Goal: Communication & Community: Answer question/provide support

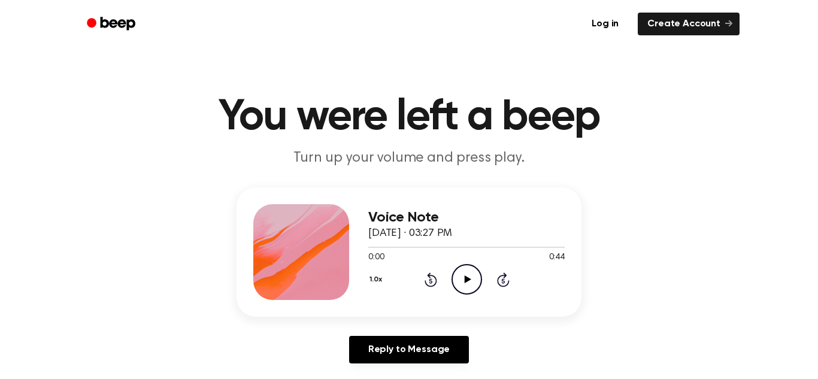
click at [462, 275] on icon "Play Audio" at bounding box center [466, 279] width 31 height 31
click at [326, 339] on div "Reply to Message" at bounding box center [408, 354] width 345 height 37
click at [325, 342] on div "Reply to Message" at bounding box center [408, 354] width 345 height 37
click at [326, 345] on div "Reply to Message" at bounding box center [408, 354] width 345 height 37
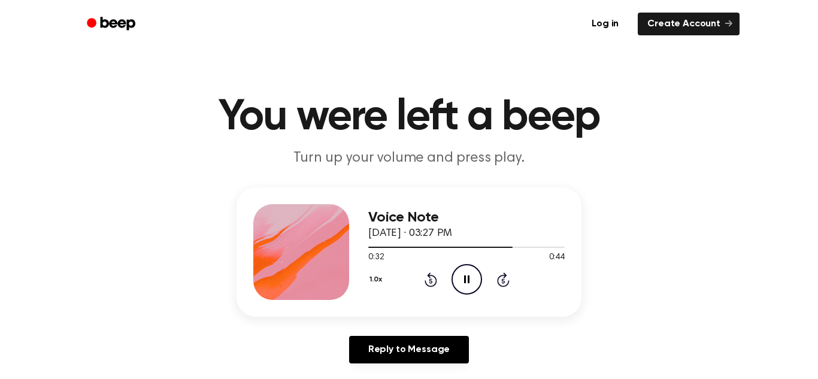
click at [326, 345] on div "Reply to Message" at bounding box center [408, 354] width 345 height 37
click at [325, 341] on div "Reply to Message" at bounding box center [408, 354] width 345 height 37
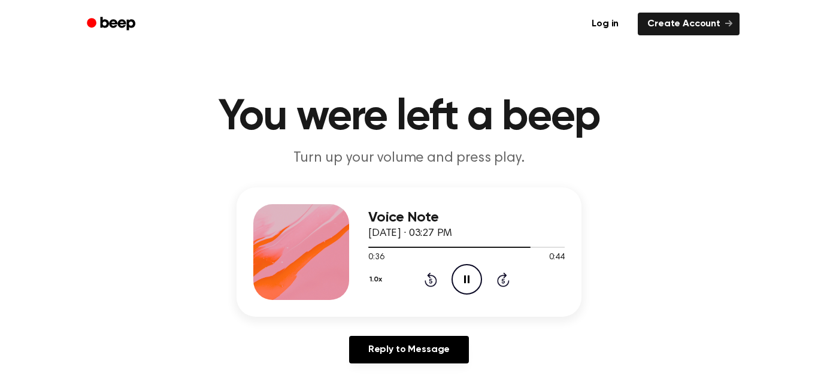
click at [325, 341] on div "Reply to Message" at bounding box center [408, 354] width 345 height 37
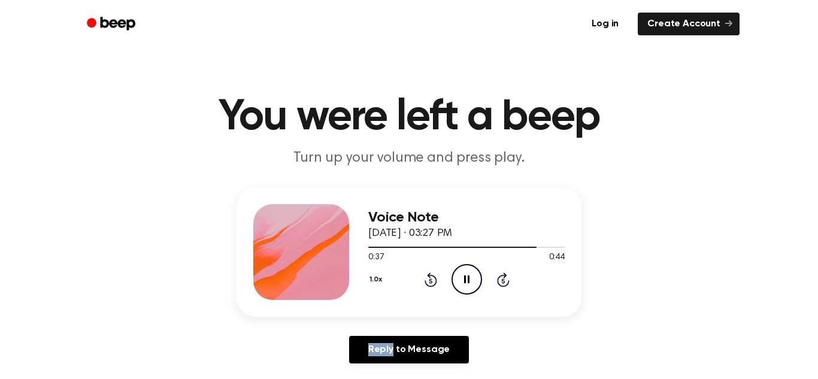
click at [325, 341] on div "Reply to Message" at bounding box center [408, 354] width 345 height 37
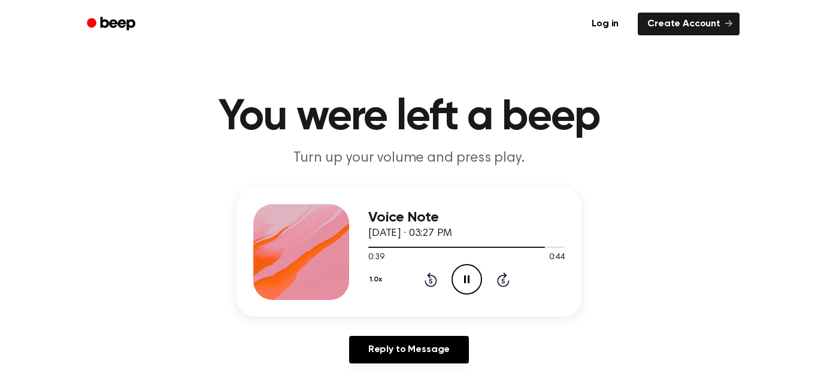
click at [325, 341] on div "Reply to Message" at bounding box center [408, 354] width 345 height 37
click at [325, 345] on div "Reply to Message" at bounding box center [408, 354] width 345 height 37
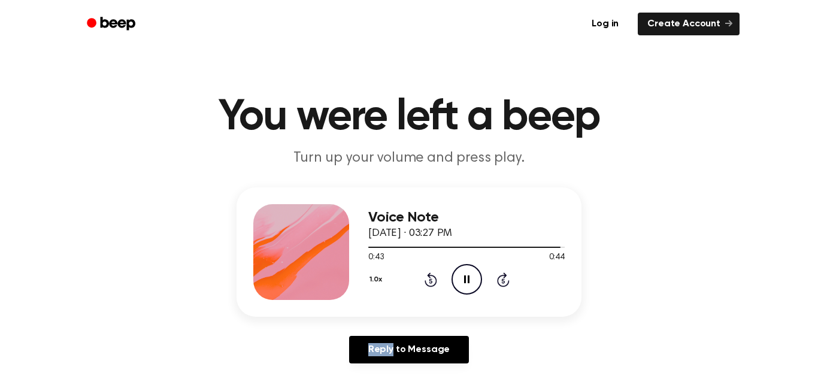
click at [325, 345] on div "Reply to Message" at bounding box center [408, 354] width 345 height 37
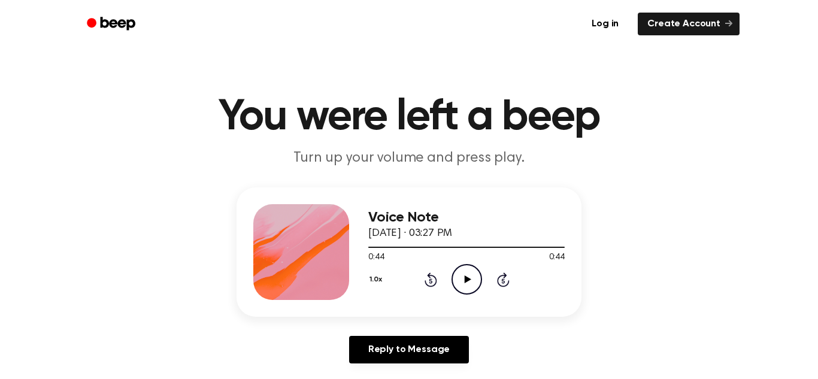
click at [325, 345] on div "Reply to Message" at bounding box center [408, 354] width 345 height 37
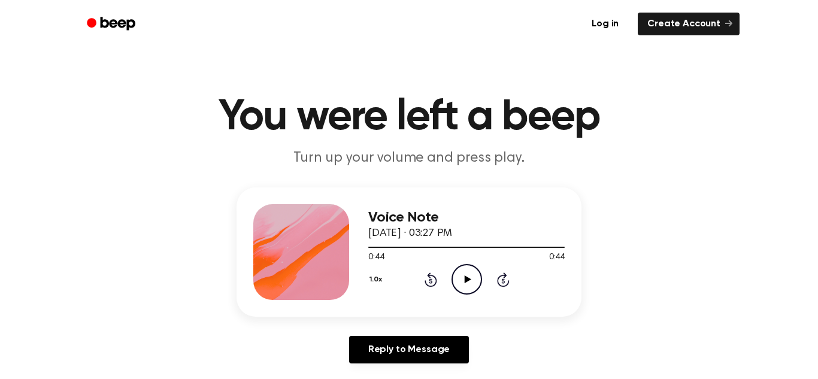
click at [325, 345] on div "Reply to Message" at bounding box center [408, 354] width 345 height 37
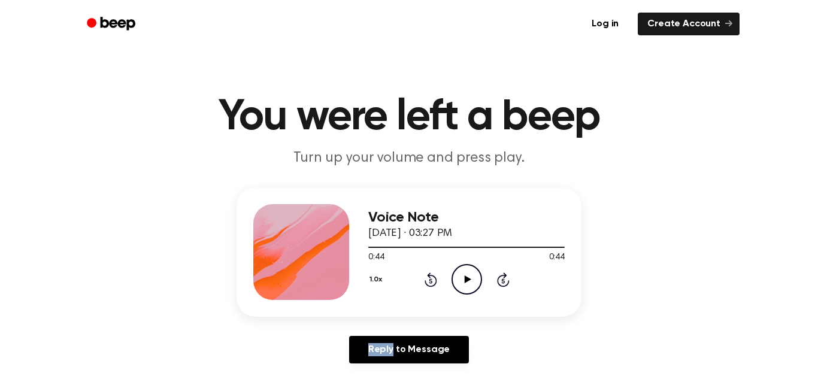
click at [325, 345] on div "Reply to Message" at bounding box center [408, 354] width 345 height 37
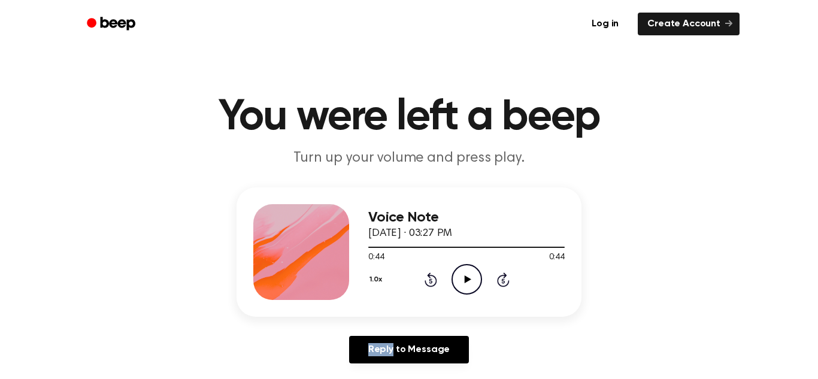
click at [325, 345] on div "Reply to Message" at bounding box center [408, 354] width 345 height 37
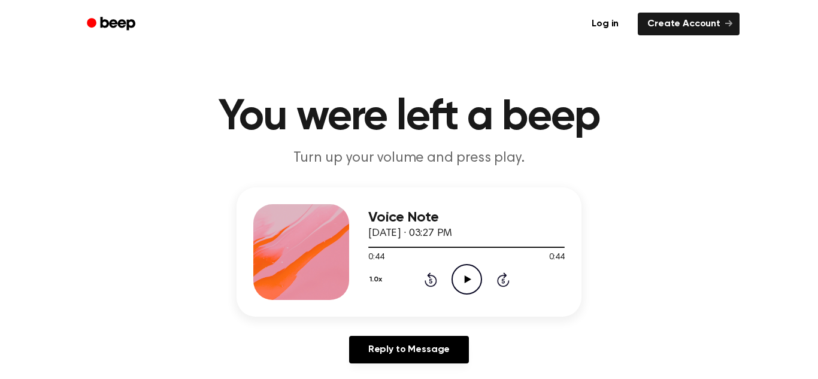
click at [325, 345] on div "Reply to Message" at bounding box center [408, 354] width 345 height 37
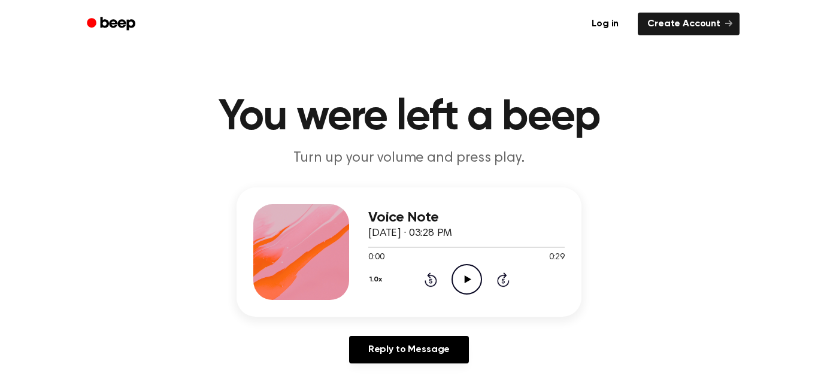
click at [471, 283] on icon "Play Audio" at bounding box center [466, 279] width 31 height 31
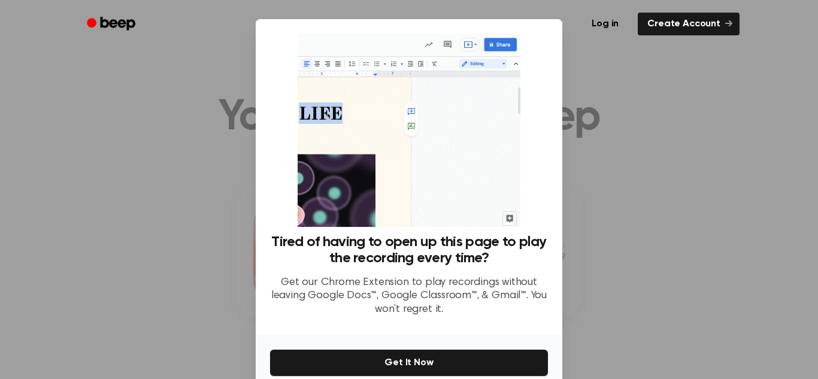
click at [550, 43] on div "Log in Create Account" at bounding box center [408, 24] width 661 height 48
click at [717, 56] on div at bounding box center [409, 189] width 818 height 379
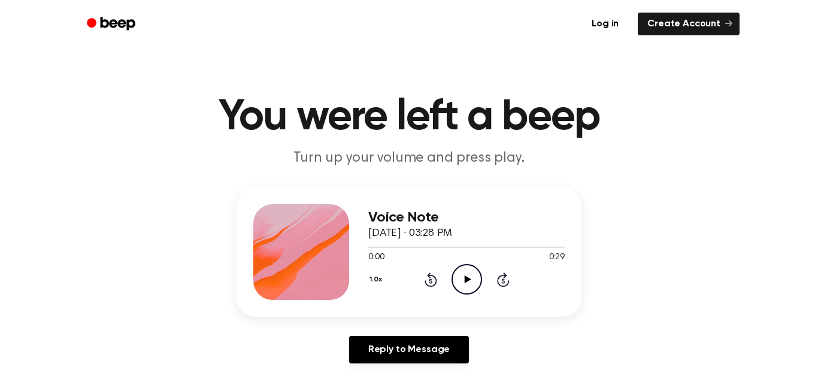
click at [473, 277] on icon "Play Audio" at bounding box center [466, 279] width 31 height 31
